Goal: Use online tool/utility

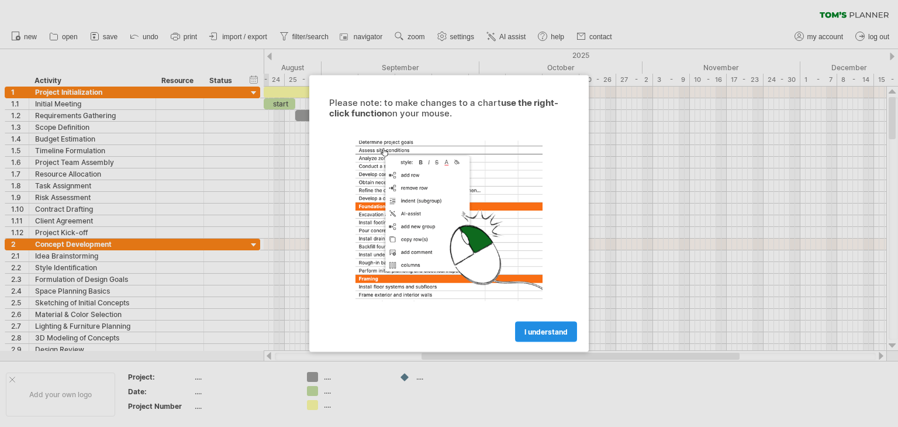
click at [548, 328] on span "I understand" at bounding box center [545, 331] width 43 height 9
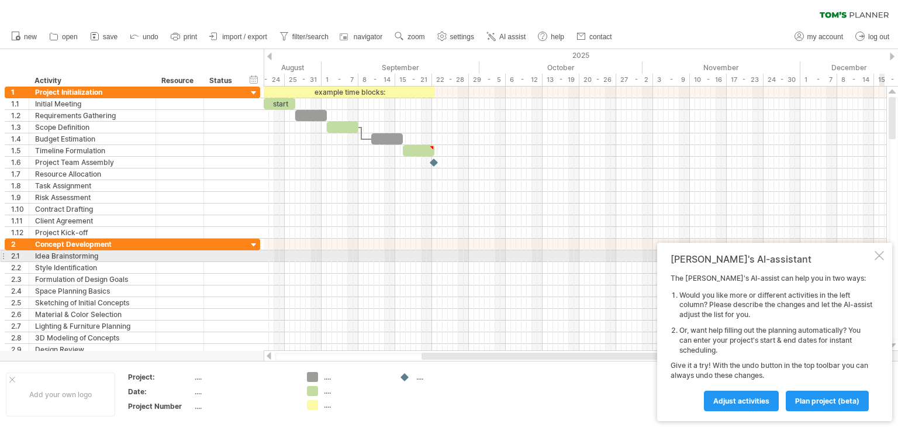
click at [876, 260] on div at bounding box center [879, 255] width 9 height 9
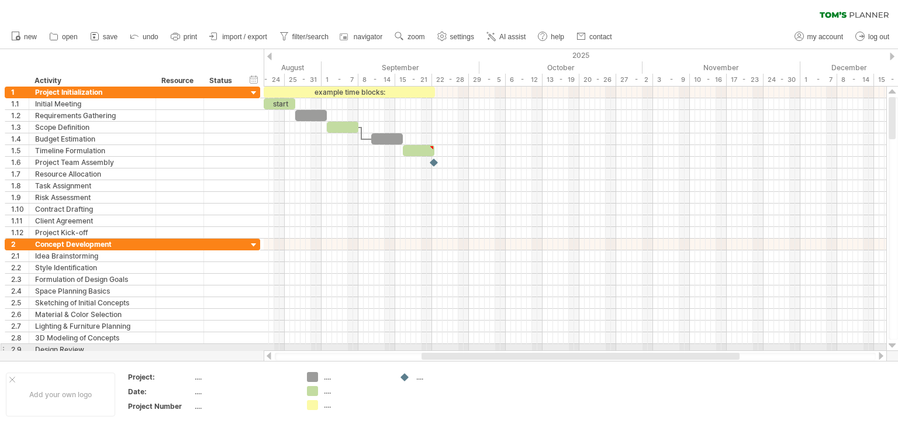
click at [891, 344] on div at bounding box center [893, 345] width 8 height 9
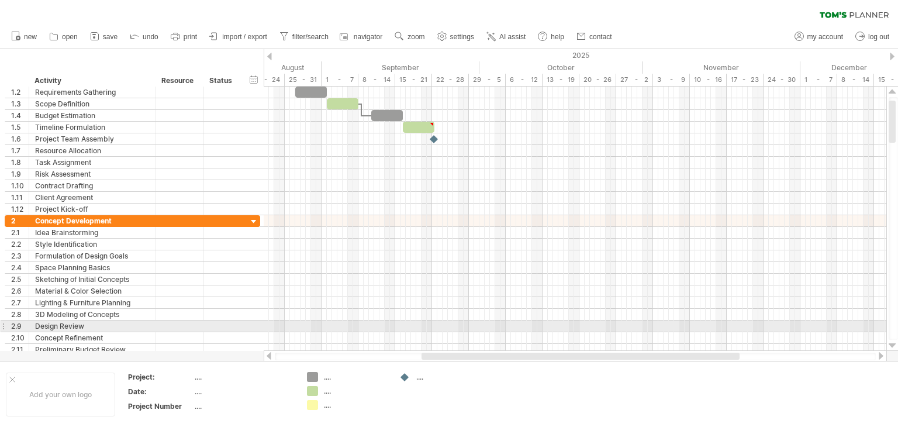
click at [891, 344] on div at bounding box center [893, 345] width 8 height 9
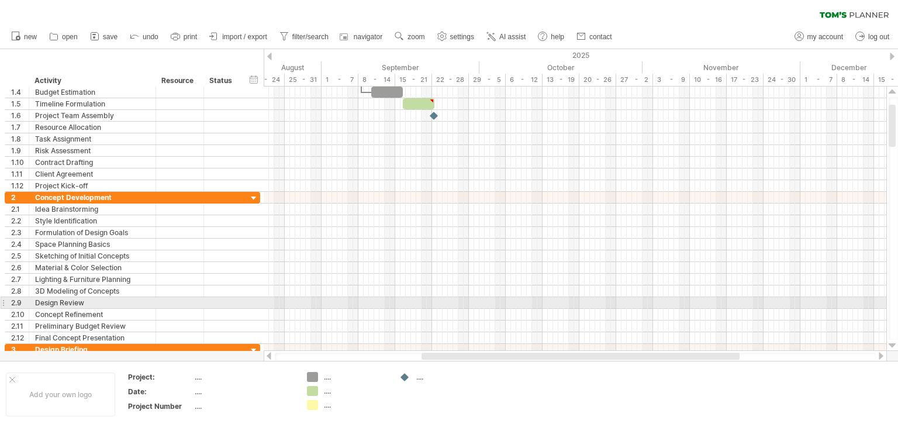
click at [891, 344] on div at bounding box center [893, 345] width 8 height 9
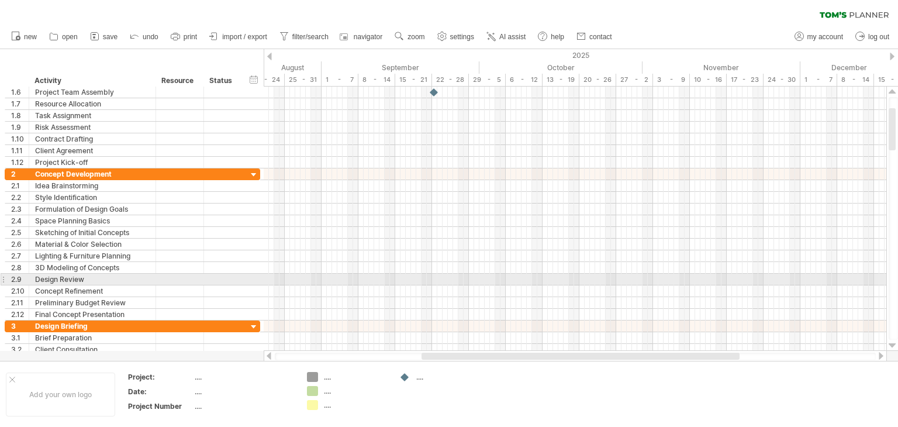
click at [891, 344] on div at bounding box center [893, 345] width 8 height 9
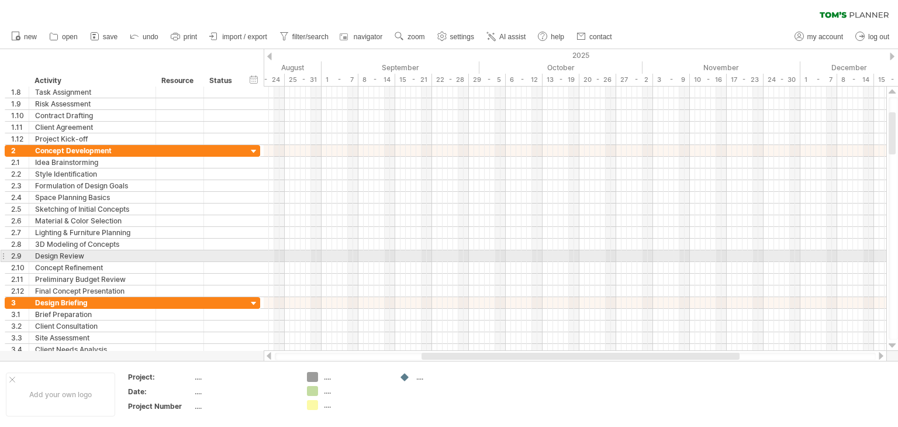
click at [891, 344] on div at bounding box center [893, 345] width 8 height 9
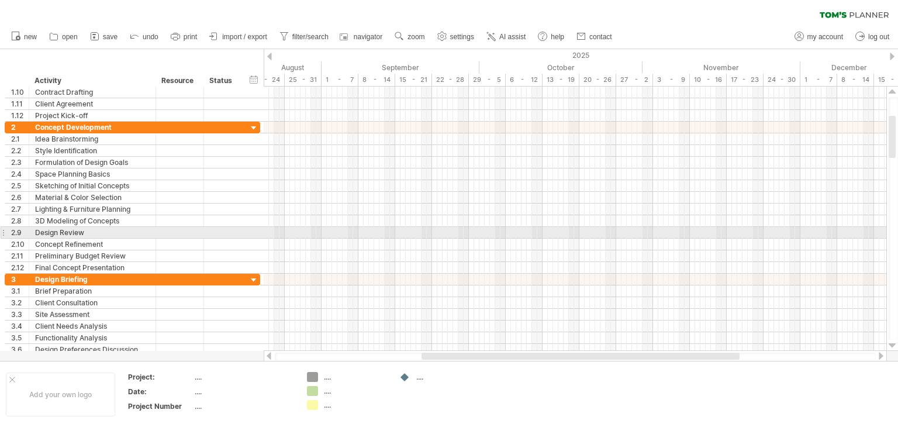
click at [891, 344] on div at bounding box center [893, 345] width 8 height 9
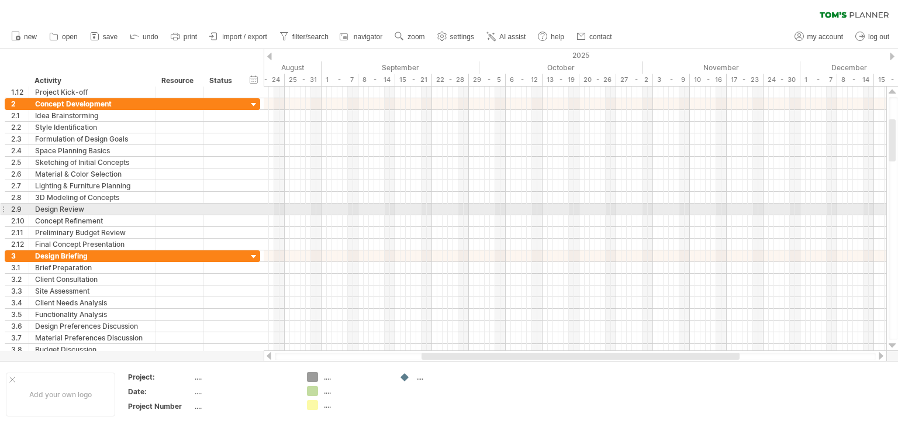
click at [891, 344] on div at bounding box center [893, 345] width 8 height 9
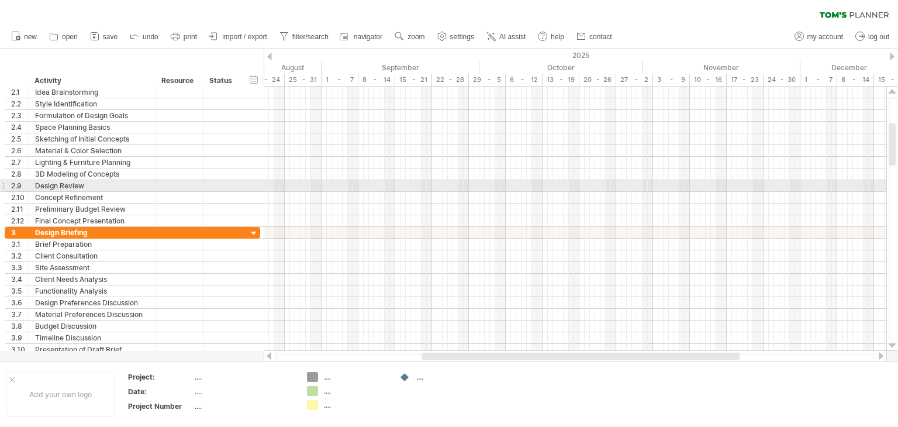
click at [891, 344] on div at bounding box center [893, 345] width 8 height 9
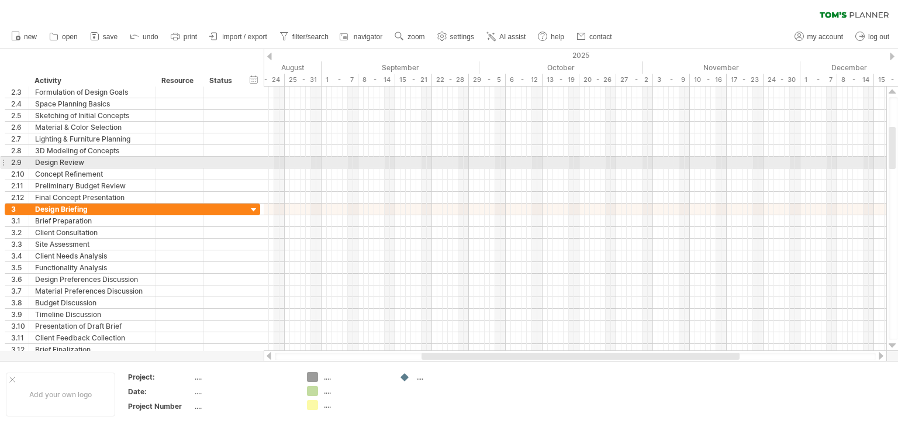
click at [891, 344] on div at bounding box center [893, 345] width 8 height 9
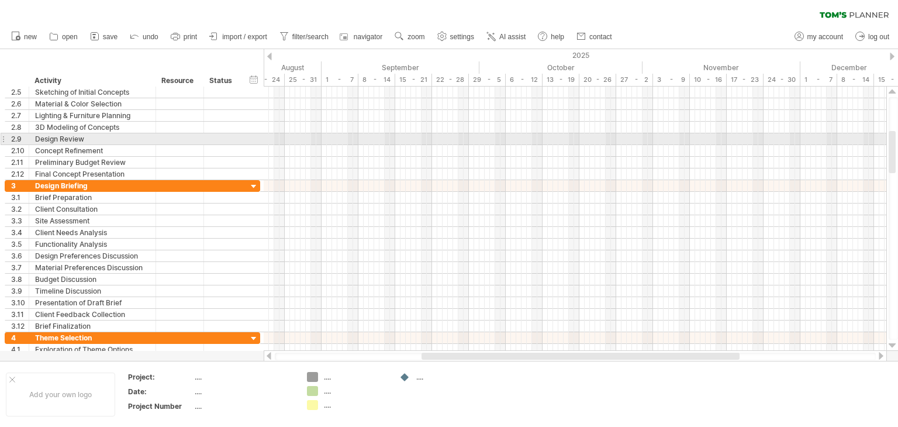
click at [891, 344] on div at bounding box center [893, 345] width 8 height 9
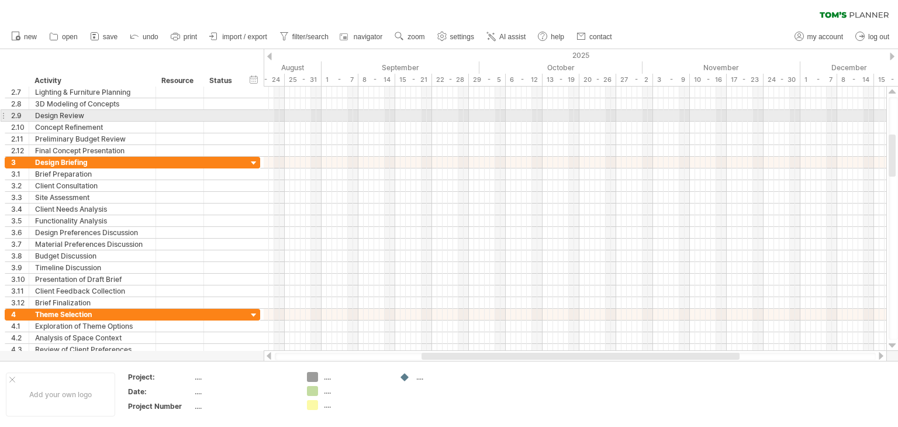
click at [891, 344] on div at bounding box center [893, 345] width 8 height 9
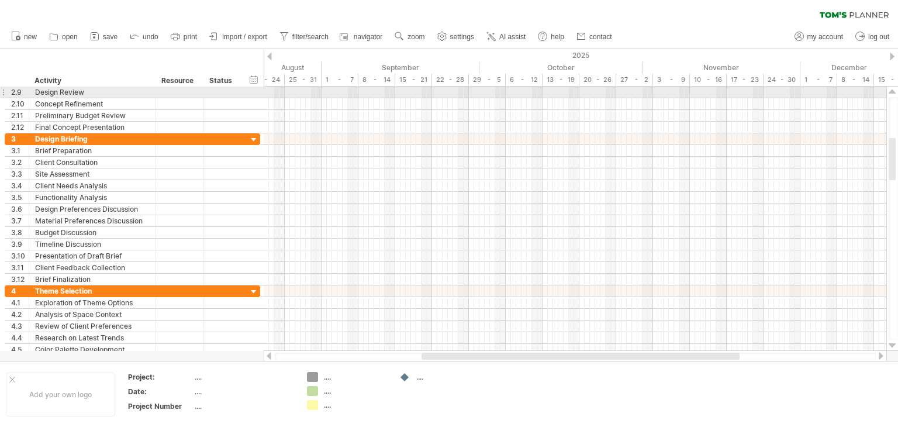
click at [891, 344] on div at bounding box center [893, 345] width 8 height 9
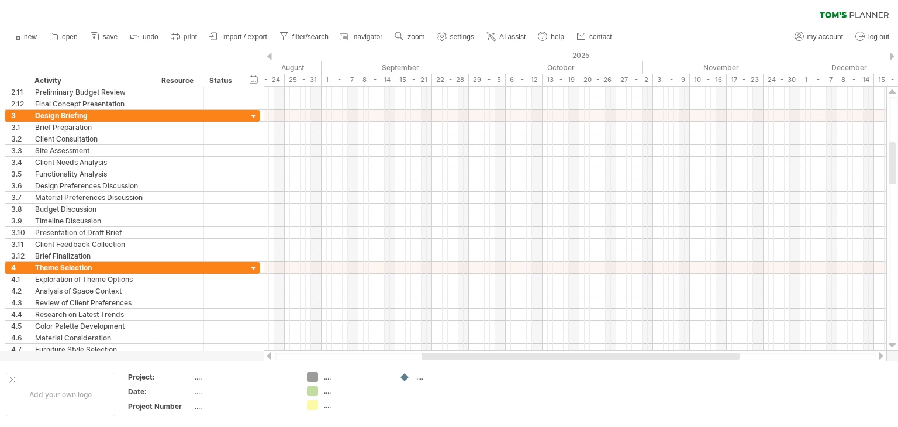
click at [891, 344] on div at bounding box center [893, 345] width 8 height 9
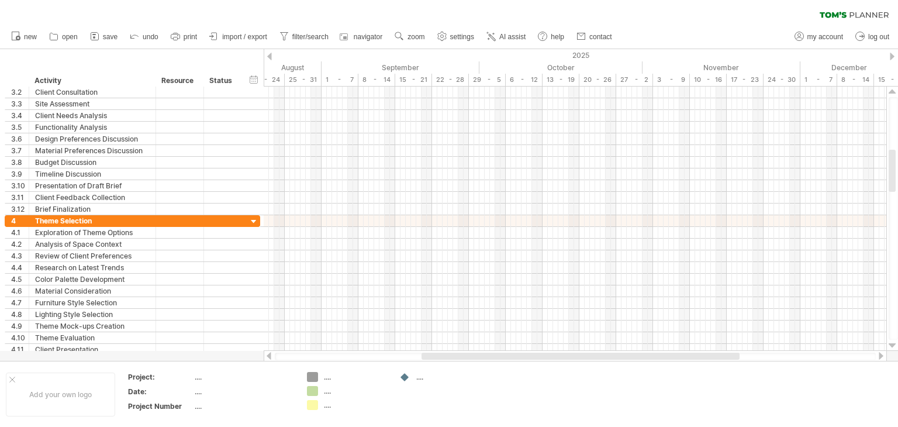
click at [891, 344] on div at bounding box center [893, 345] width 8 height 9
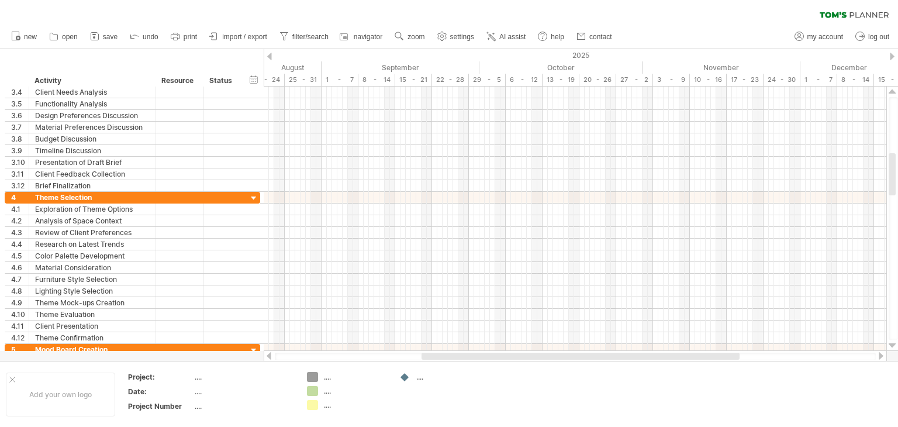
click at [891, 344] on div at bounding box center [893, 345] width 8 height 9
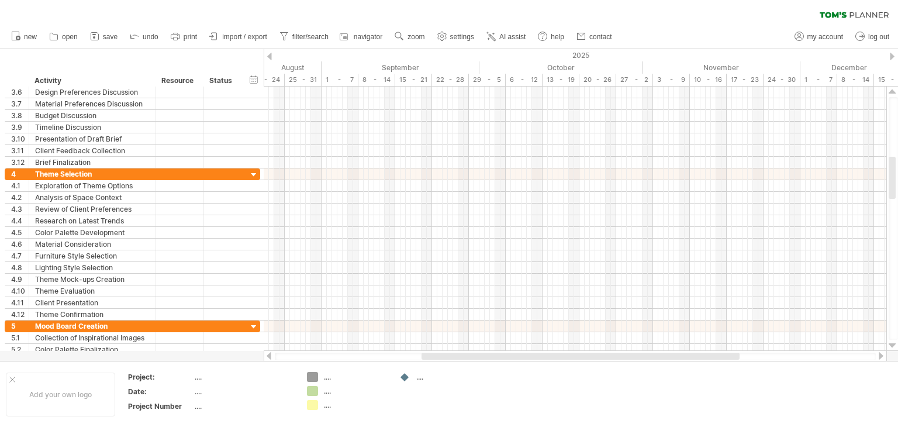
click at [891, 344] on div at bounding box center [893, 345] width 8 height 9
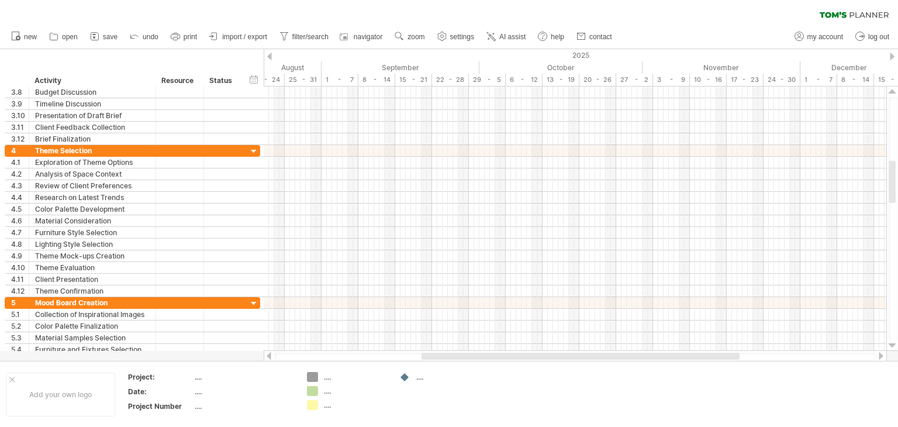
click at [891, 344] on div at bounding box center [893, 345] width 8 height 9
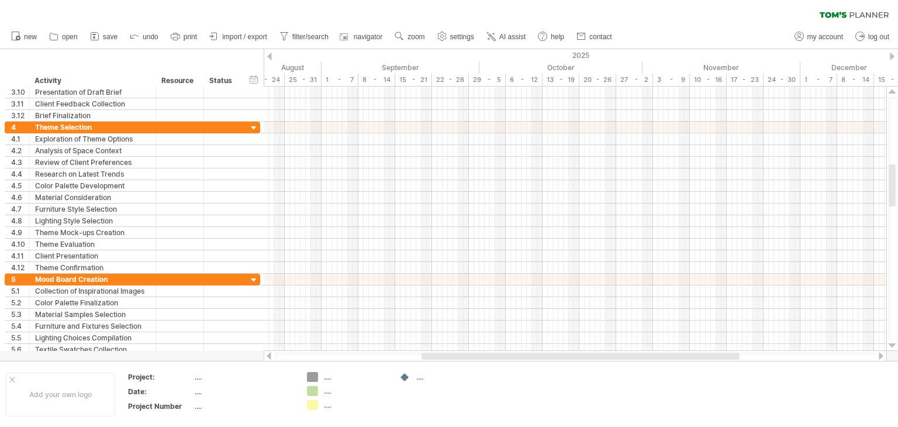
click at [891, 344] on div at bounding box center [893, 345] width 8 height 9
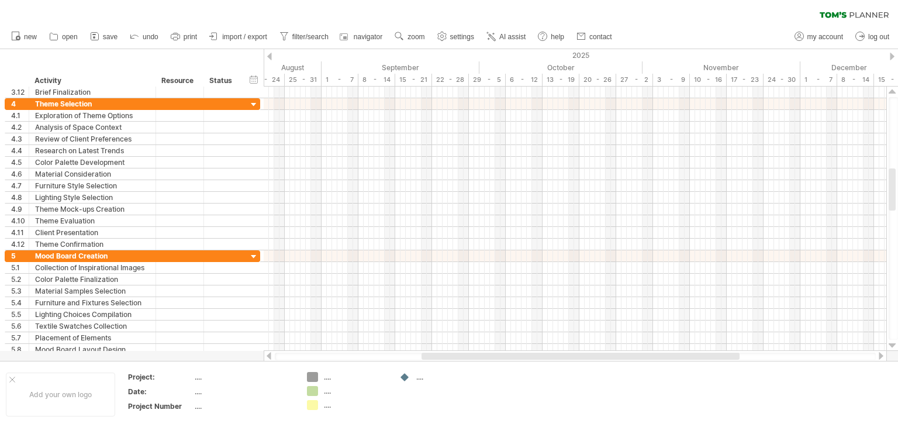
click at [891, 344] on div at bounding box center [893, 345] width 8 height 9
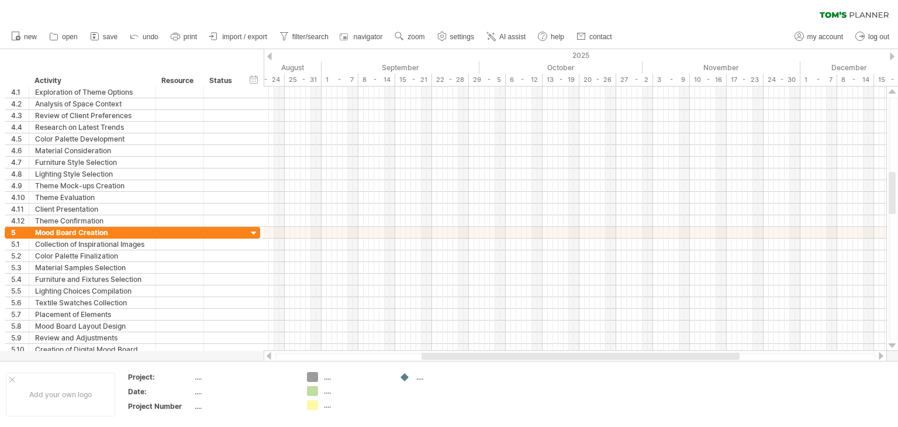
click at [891, 344] on div at bounding box center [893, 345] width 8 height 9
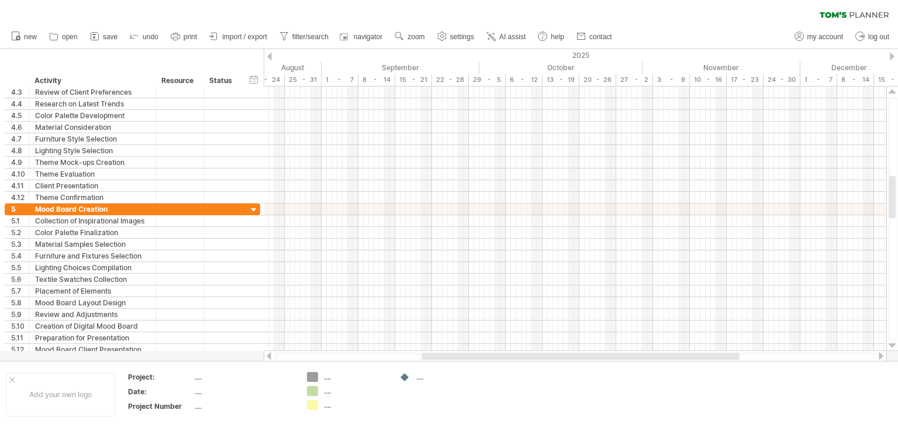
click at [891, 344] on div at bounding box center [893, 345] width 8 height 9
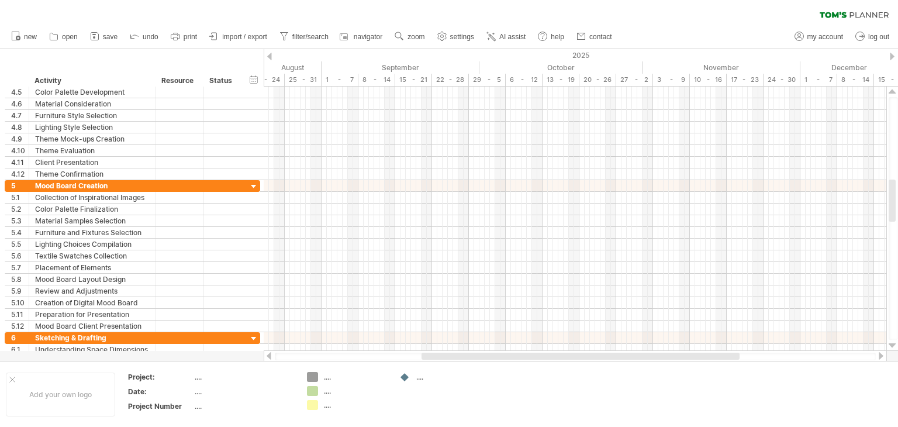
click at [891, 344] on div at bounding box center [893, 345] width 8 height 9
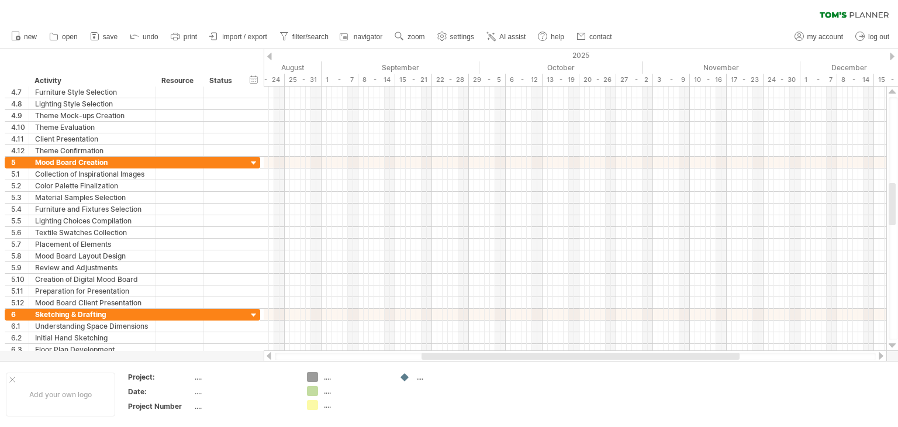
click at [891, 344] on div at bounding box center [893, 345] width 8 height 9
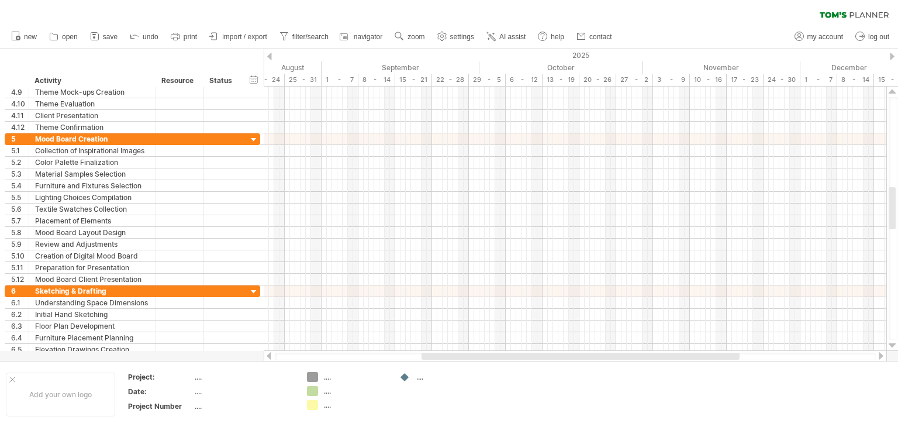
click at [891, 344] on div at bounding box center [893, 345] width 8 height 9
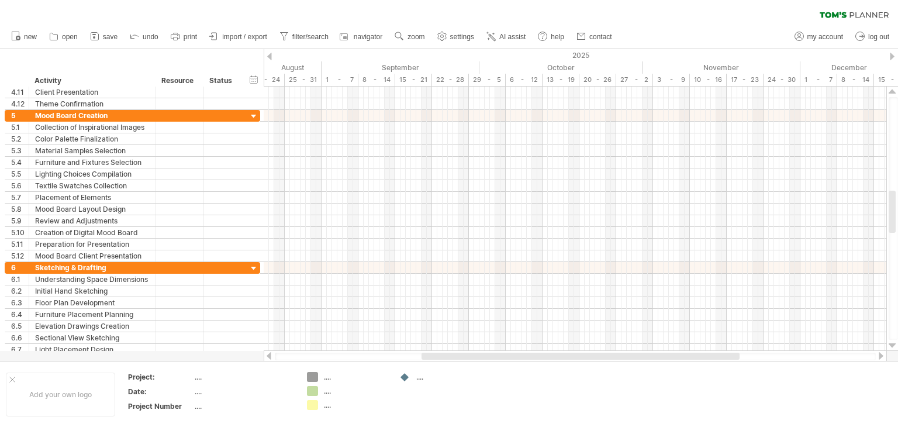
click at [891, 344] on div at bounding box center [893, 345] width 8 height 9
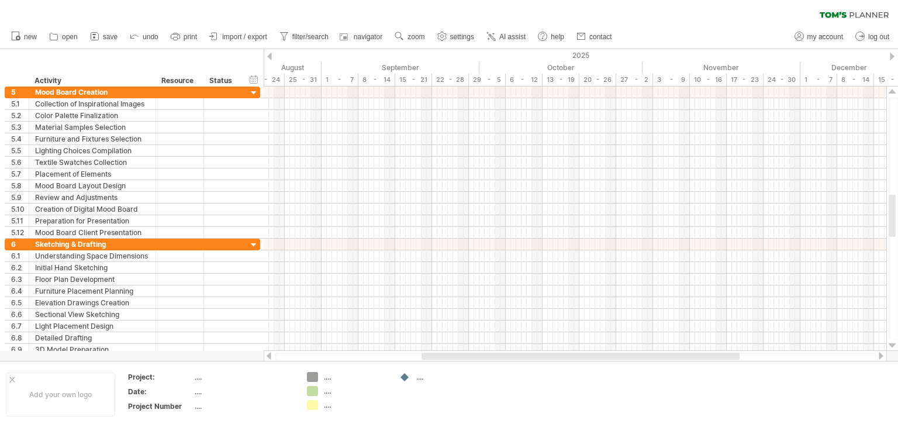
click at [891, 344] on div at bounding box center [893, 345] width 8 height 9
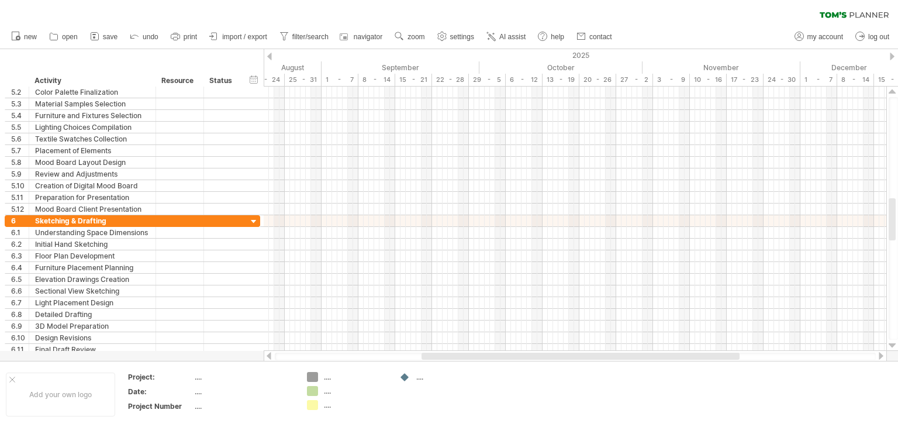
click at [891, 344] on div at bounding box center [893, 345] width 8 height 9
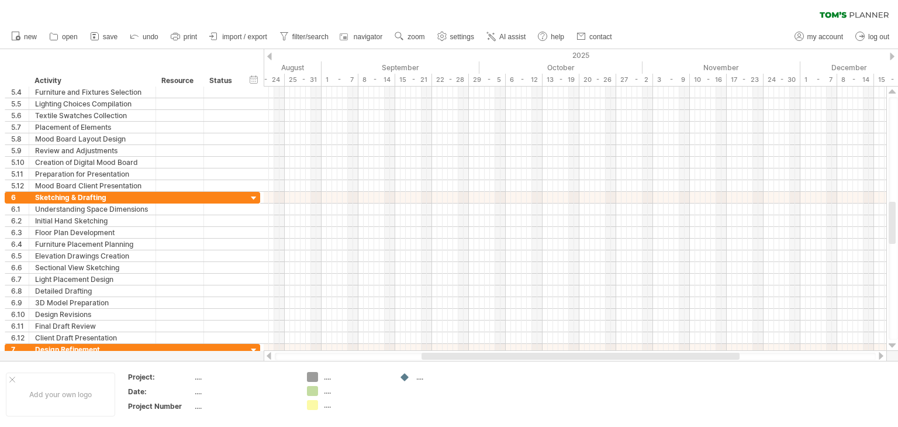
click at [891, 344] on div at bounding box center [893, 345] width 8 height 9
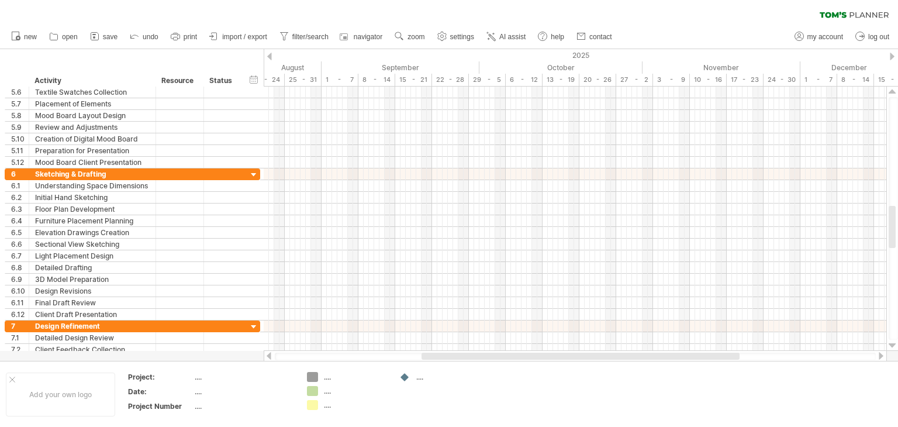
click at [891, 344] on div at bounding box center [893, 345] width 8 height 9
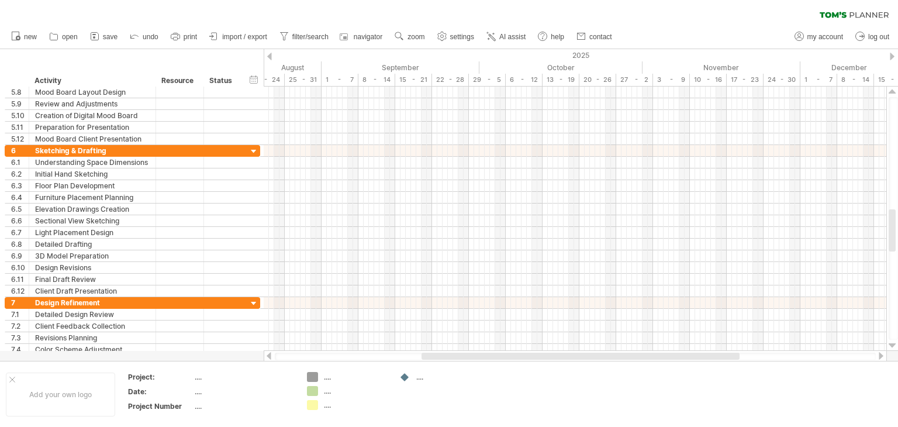
click at [891, 344] on div at bounding box center [893, 345] width 8 height 9
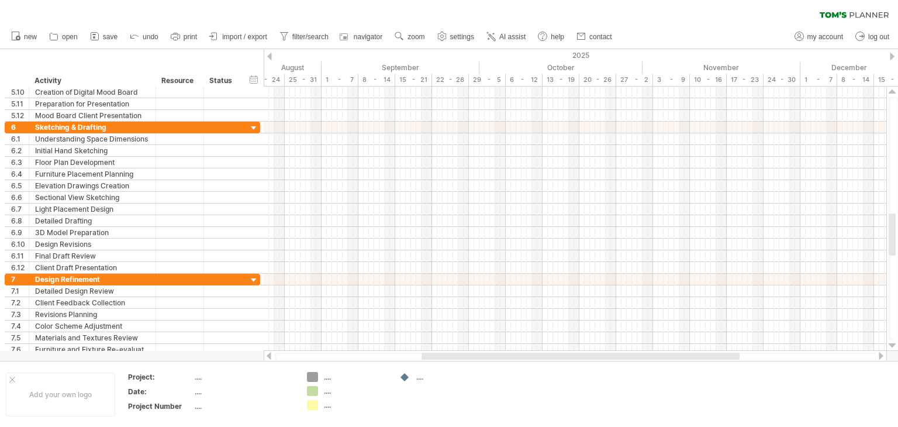
click at [891, 344] on div at bounding box center [893, 345] width 8 height 9
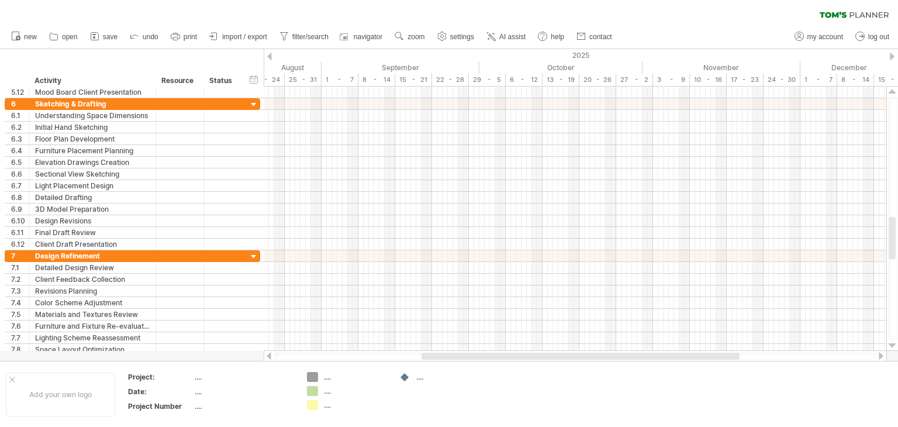
click at [891, 344] on div at bounding box center [893, 345] width 8 height 9
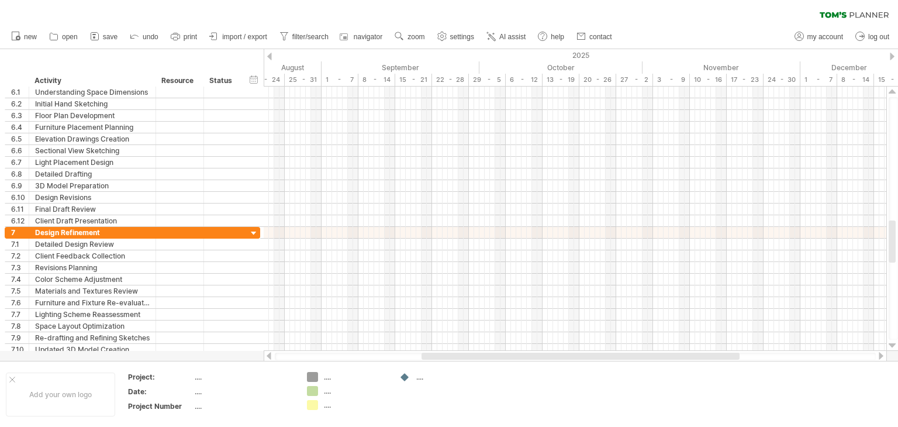
click at [891, 344] on div at bounding box center [893, 345] width 8 height 9
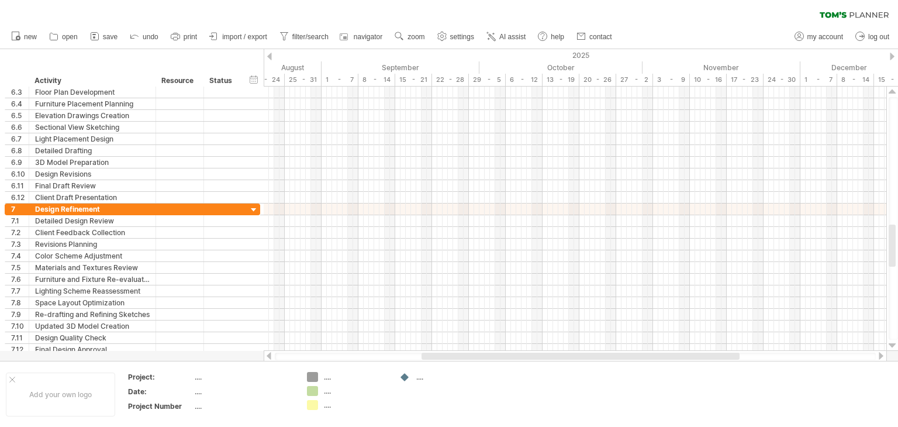
click at [891, 344] on div at bounding box center [893, 345] width 8 height 9
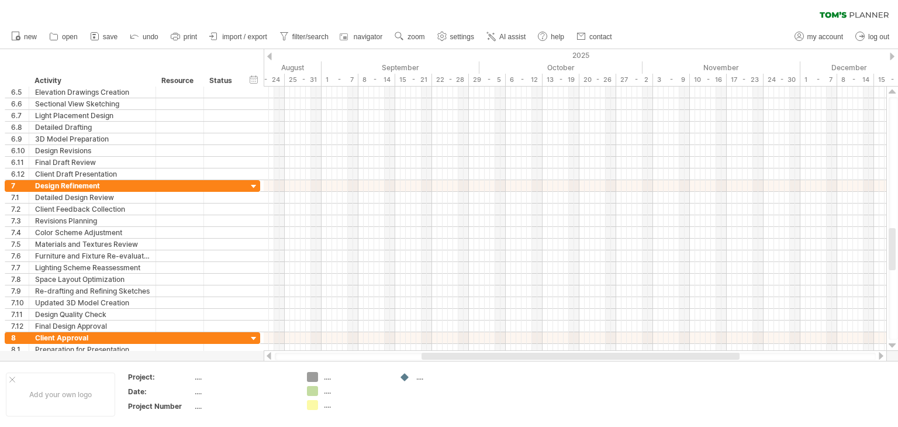
click at [891, 344] on div at bounding box center [893, 345] width 8 height 9
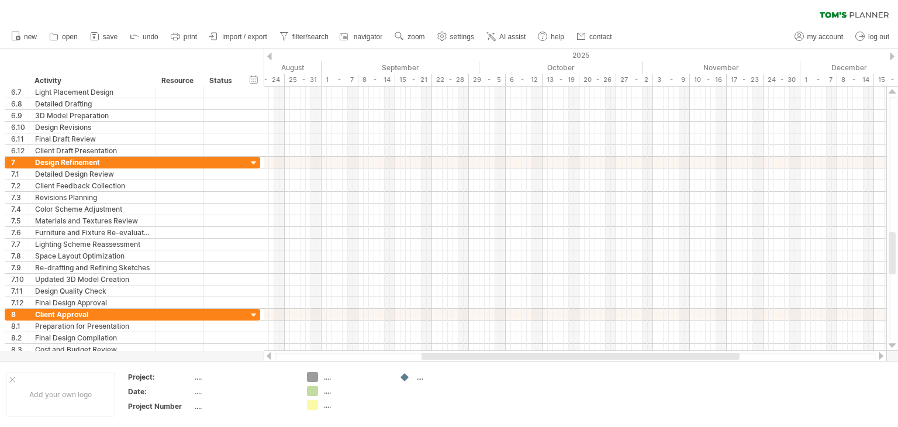
click at [891, 344] on div at bounding box center [893, 345] width 8 height 9
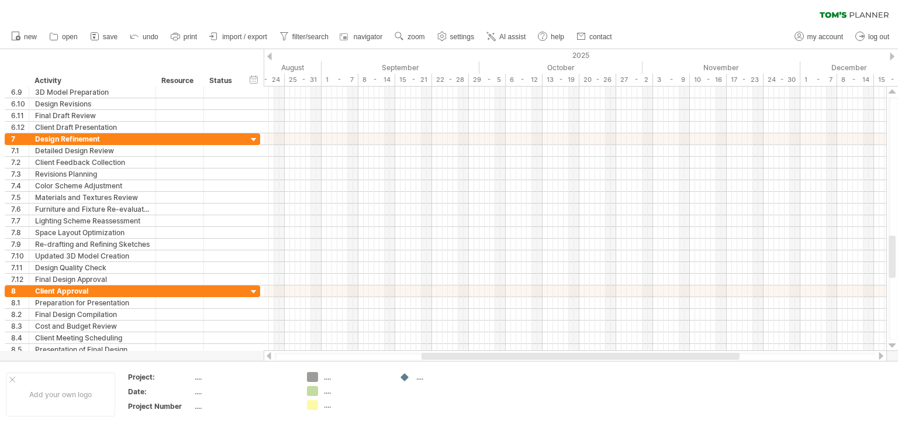
click at [891, 344] on div at bounding box center [893, 345] width 8 height 9
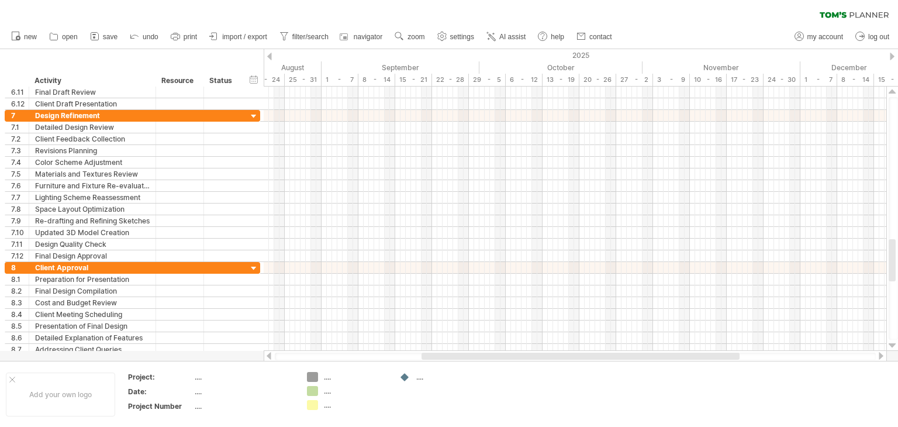
click at [891, 344] on div at bounding box center [893, 345] width 8 height 9
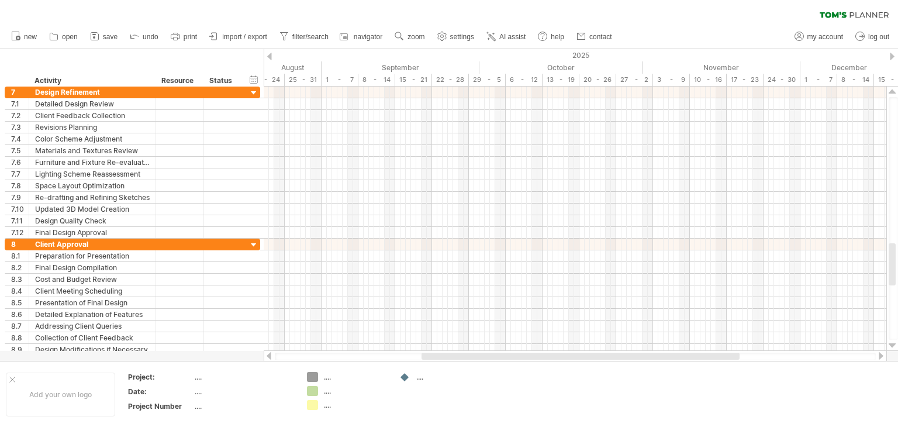
click at [891, 344] on div at bounding box center [893, 345] width 8 height 9
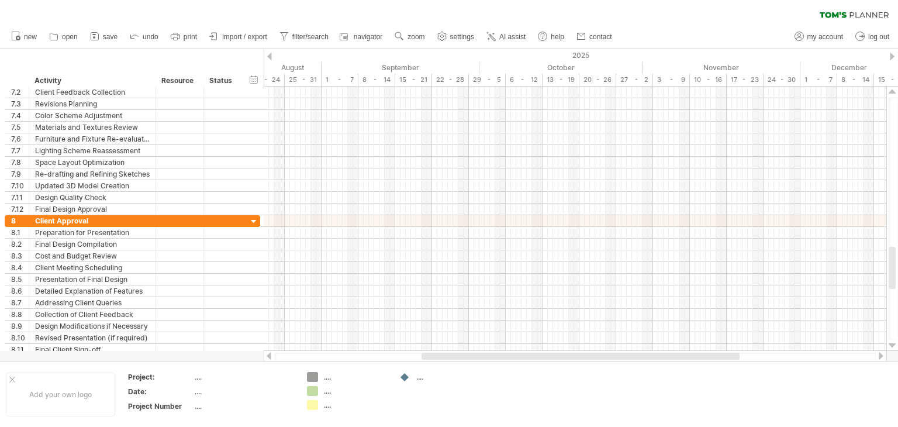
click at [891, 344] on div at bounding box center [893, 345] width 8 height 9
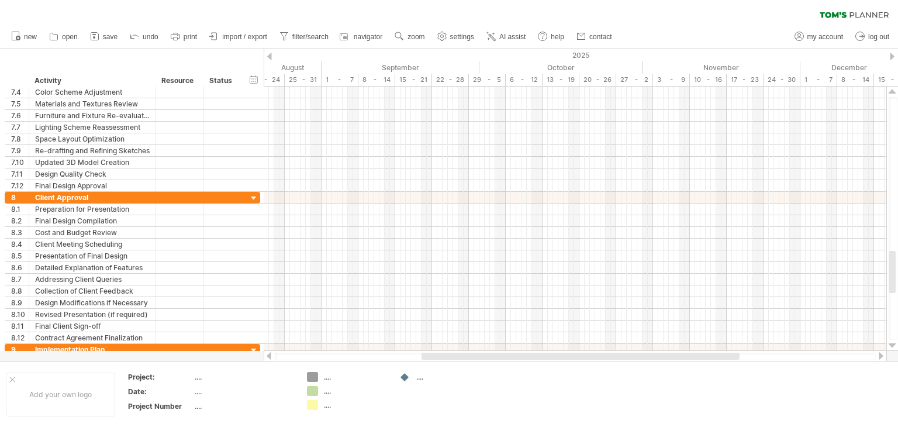
click at [891, 344] on div at bounding box center [893, 345] width 8 height 9
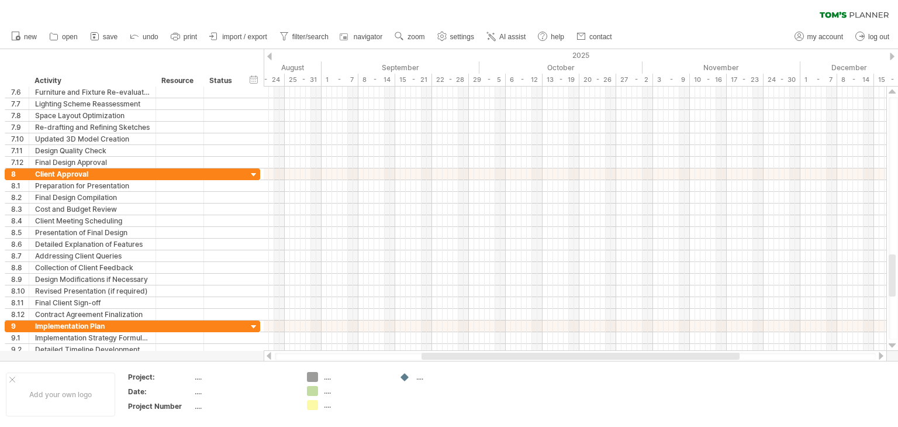
click at [891, 344] on div at bounding box center [893, 345] width 8 height 9
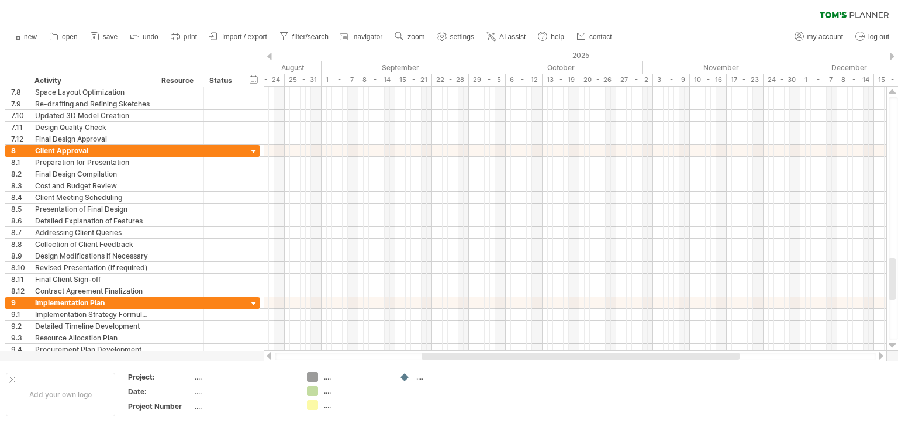
click at [891, 344] on div at bounding box center [893, 345] width 8 height 9
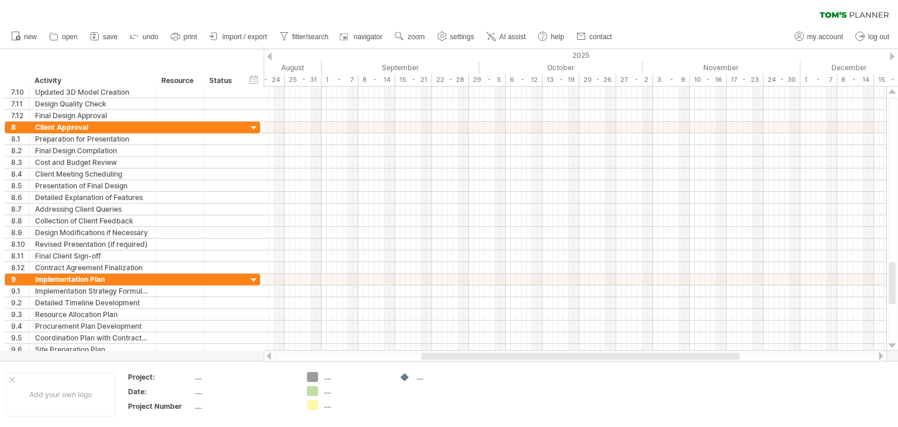
click at [891, 344] on div at bounding box center [893, 345] width 8 height 9
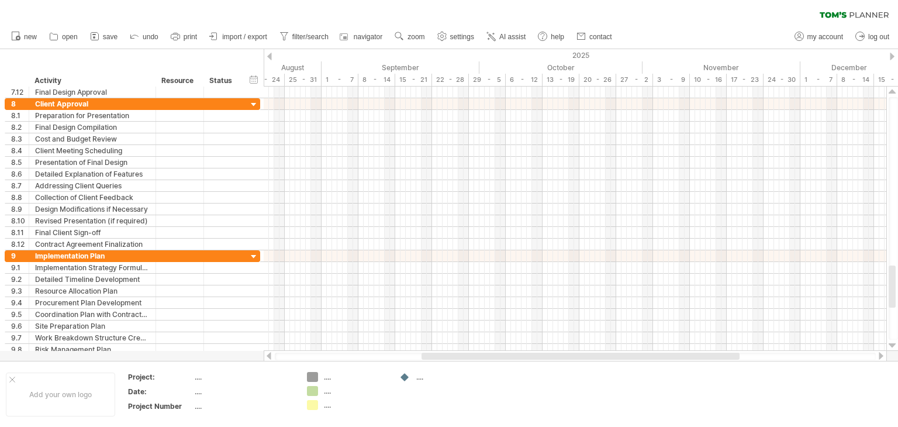
click at [891, 344] on div at bounding box center [893, 345] width 8 height 9
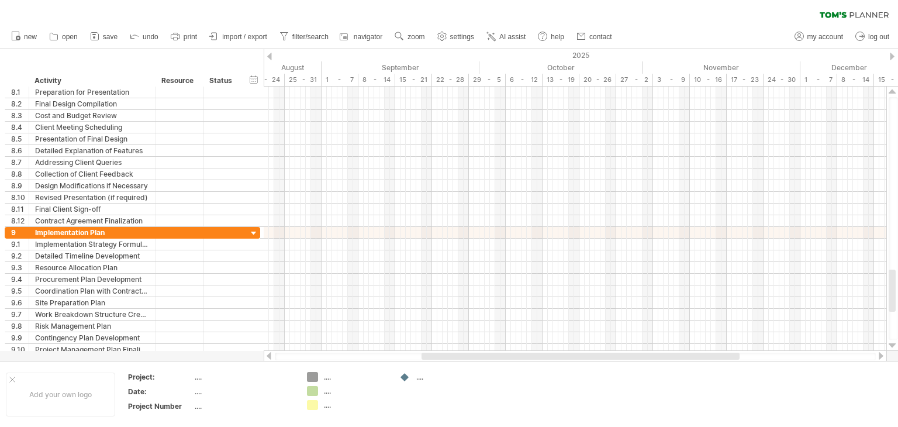
click at [891, 344] on div at bounding box center [893, 345] width 8 height 9
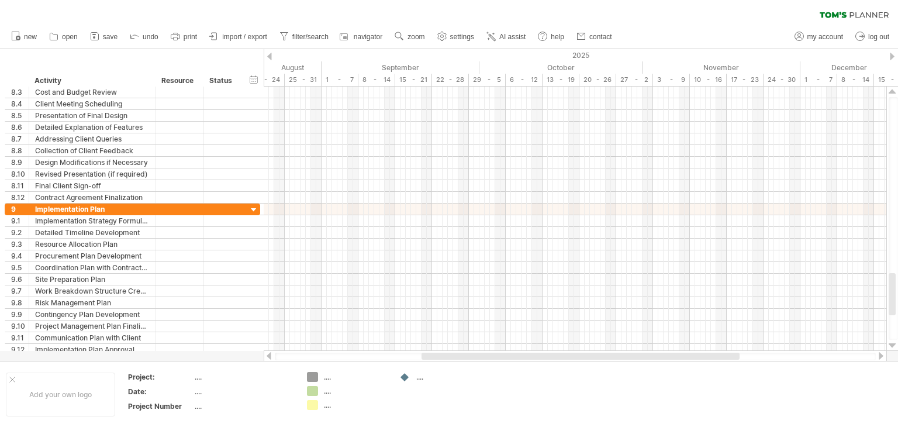
click at [891, 344] on div at bounding box center [893, 345] width 8 height 9
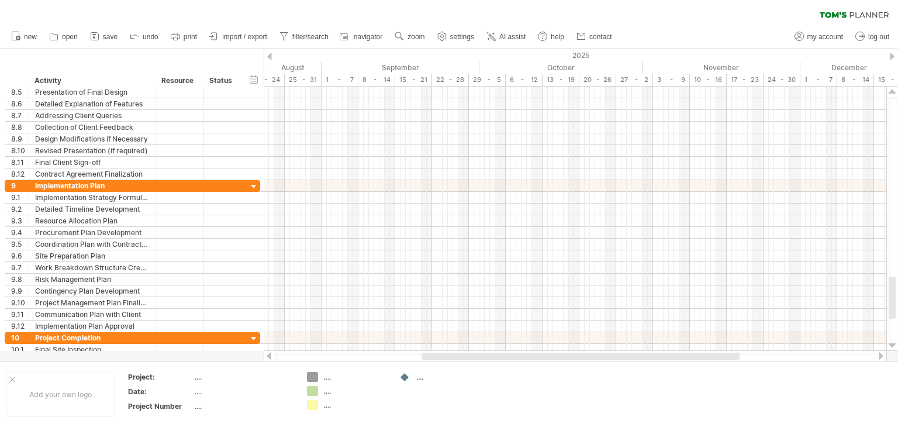
click at [891, 344] on div at bounding box center [893, 345] width 8 height 9
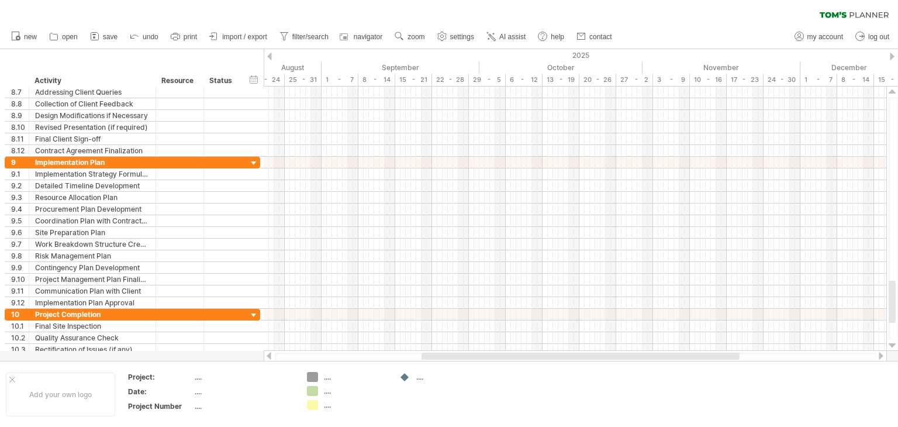
click at [891, 344] on div at bounding box center [893, 345] width 8 height 9
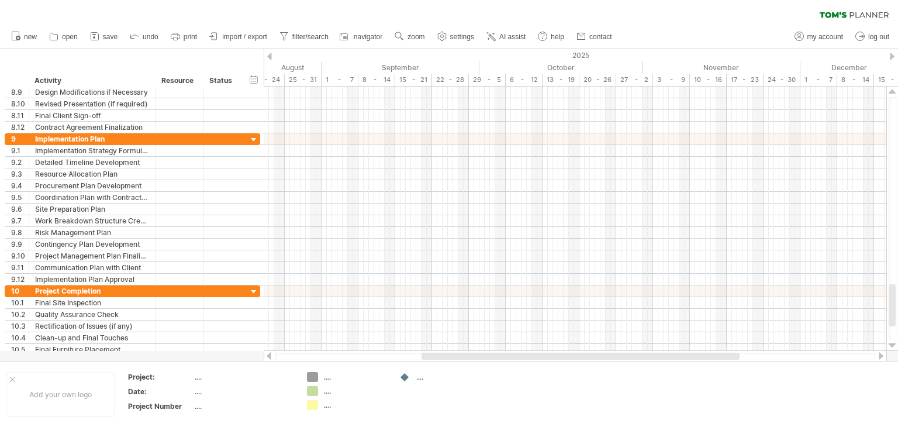
click at [891, 344] on div at bounding box center [893, 345] width 8 height 9
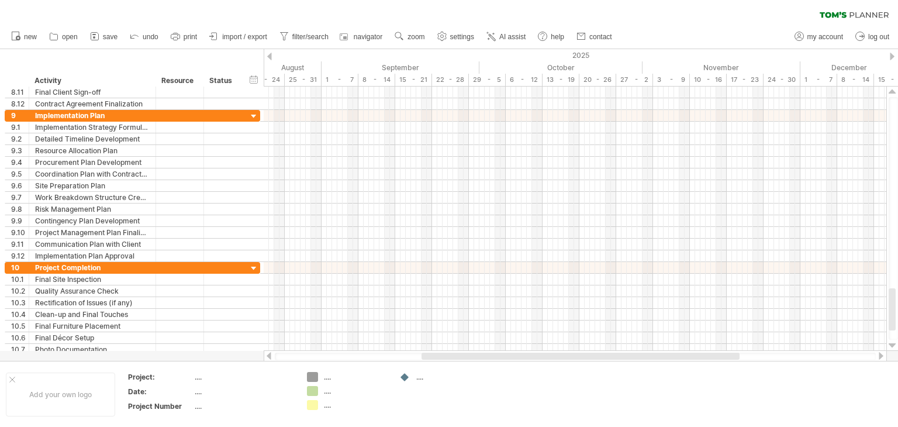
click at [891, 344] on div at bounding box center [893, 345] width 8 height 9
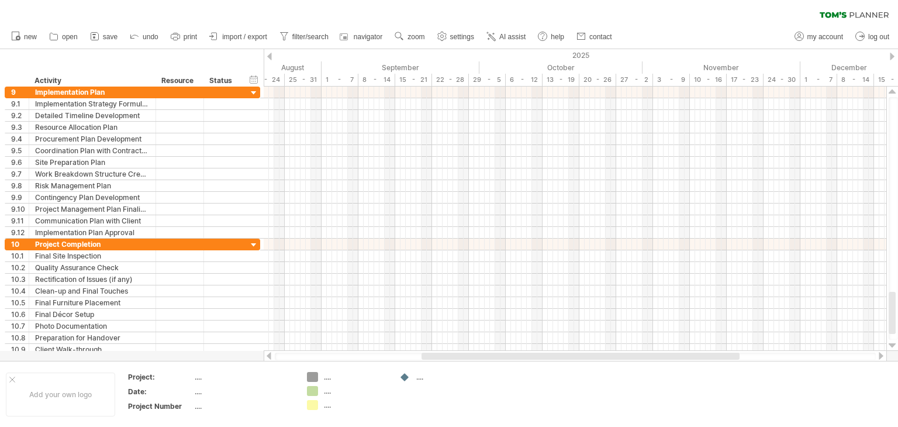
click at [891, 344] on div at bounding box center [893, 345] width 8 height 9
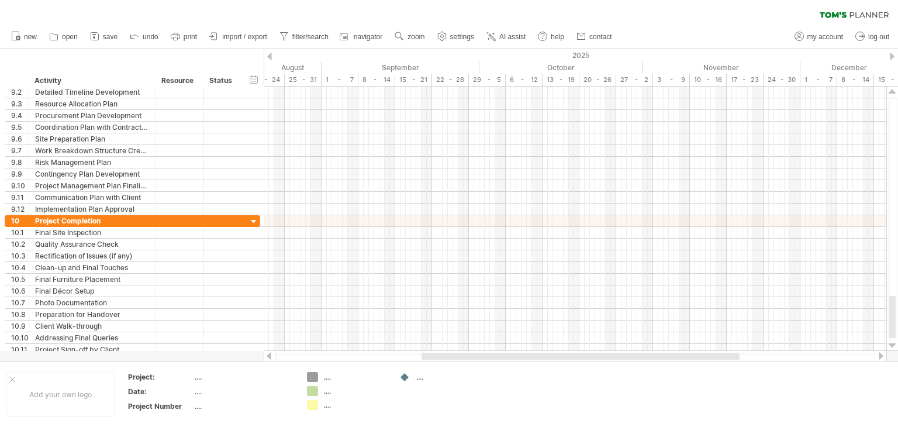
click at [891, 344] on div at bounding box center [893, 345] width 8 height 9
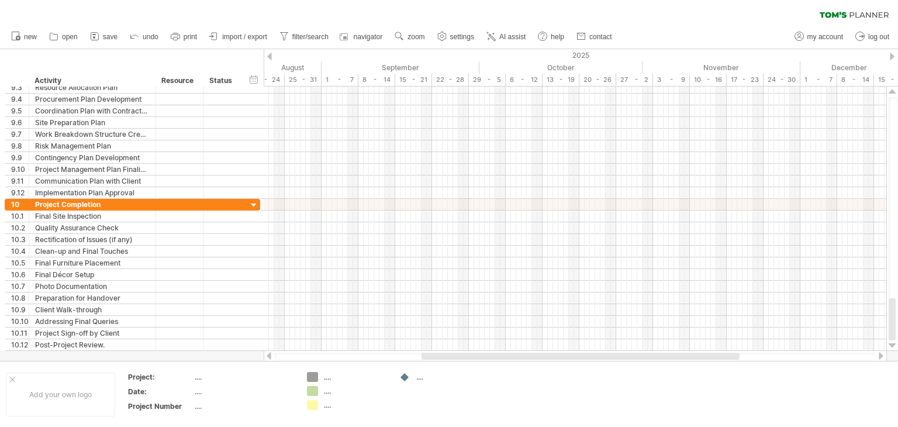
click at [891, 344] on div at bounding box center [893, 345] width 8 height 9
